Goal: Use online tool/utility: Utilize a website feature to perform a specific function

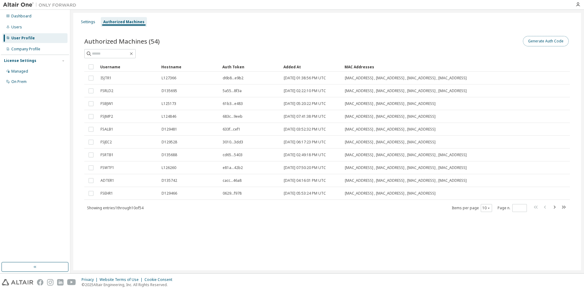
click at [557, 42] on button "Generate Auth Code" at bounding box center [546, 41] width 46 height 10
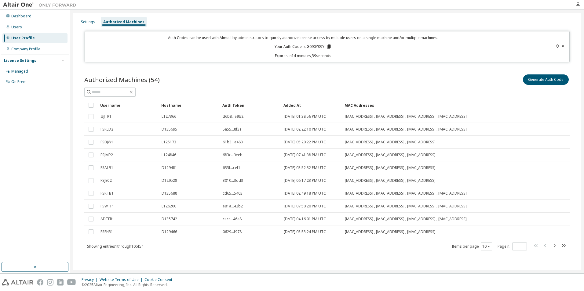
click at [328, 46] on icon at bounding box center [328, 47] width 3 height 4
click at [553, 80] on button "Generate Auth Code" at bounding box center [546, 80] width 46 height 10
click at [329, 48] on icon at bounding box center [328, 47] width 3 height 4
click at [563, 46] on icon at bounding box center [563, 46] width 2 height 2
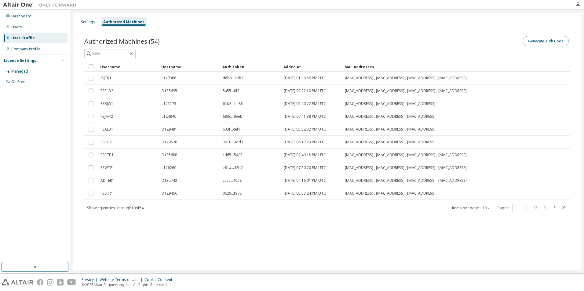
click at [549, 39] on button "Generate Auth Code" at bounding box center [546, 41] width 46 height 10
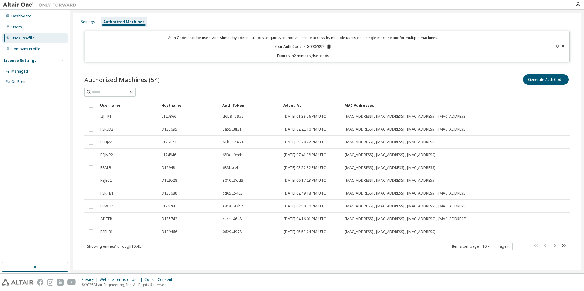
click at [330, 46] on icon at bounding box center [328, 47] width 3 height 4
click at [557, 45] on icon at bounding box center [557, 46] width 3 height 4
click at [558, 47] on icon at bounding box center [557, 46] width 3 height 4
click at [330, 47] on icon at bounding box center [329, 47] width 3 height 4
